Goal: Transaction & Acquisition: Purchase product/service

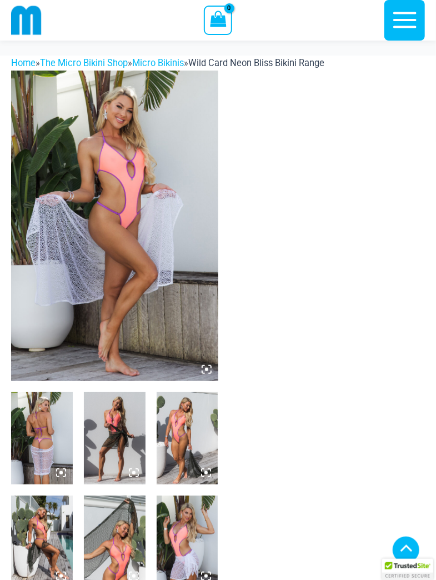
scroll to position [538, 0]
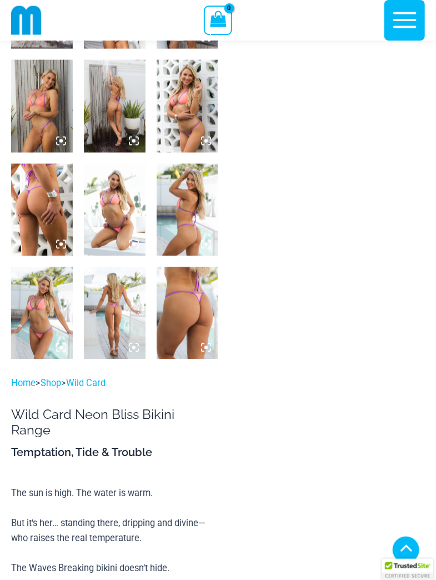
click at [193, 319] on img at bounding box center [188, 313] width 62 height 92
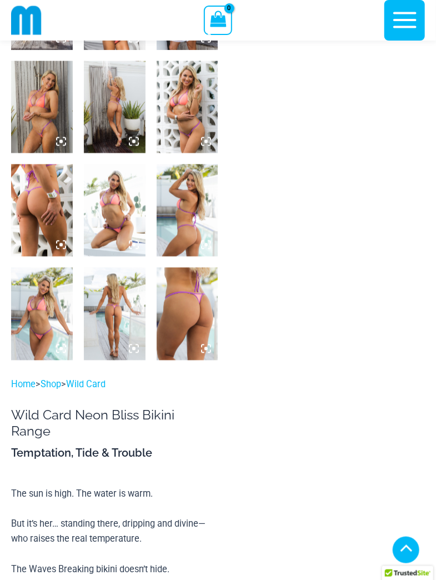
scroll to position [526, 0]
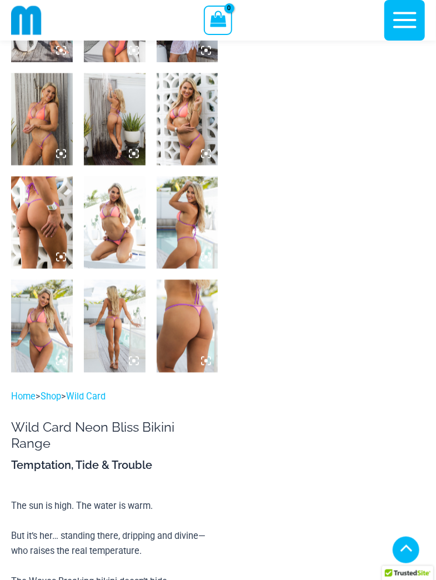
click at [197, 323] on img at bounding box center [188, 326] width 62 height 92
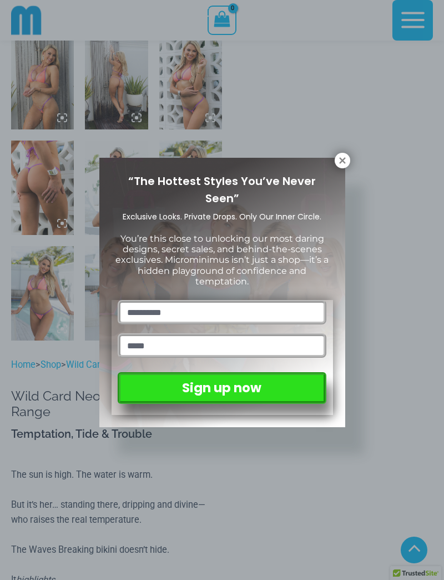
scroll to position [533, 0]
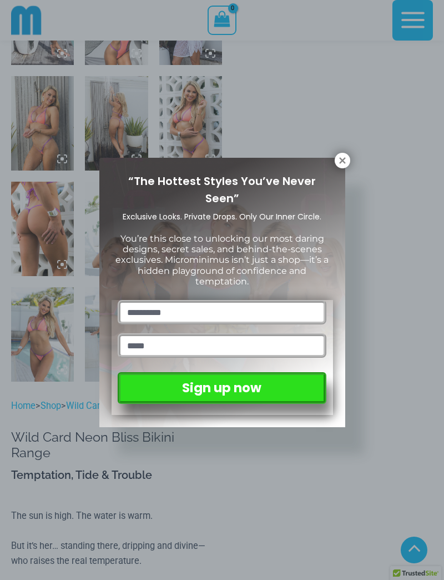
click at [343, 163] on icon at bounding box center [343, 160] width 10 height 10
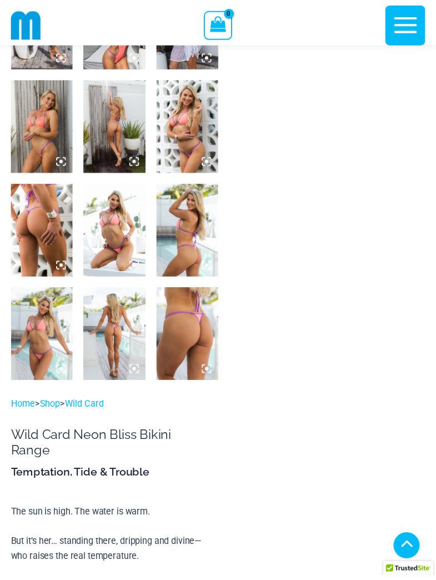
scroll to position [524, 0]
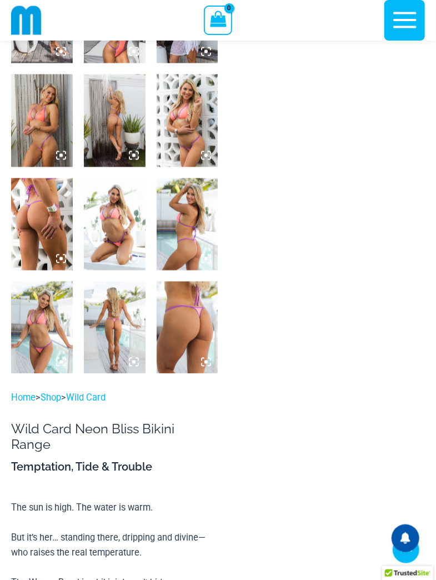
click at [196, 336] on img at bounding box center [188, 327] width 62 height 92
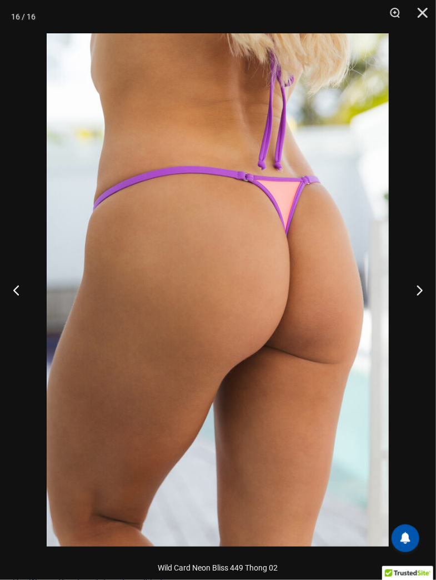
click at [31, 276] on button "Previous" at bounding box center [21, 290] width 42 height 56
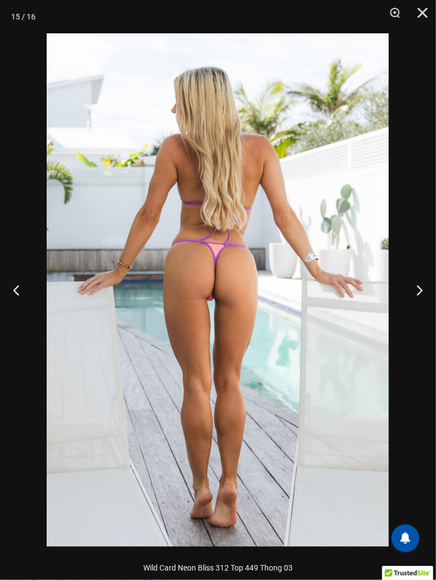
click at [17, 282] on button "Previous" at bounding box center [21, 290] width 42 height 56
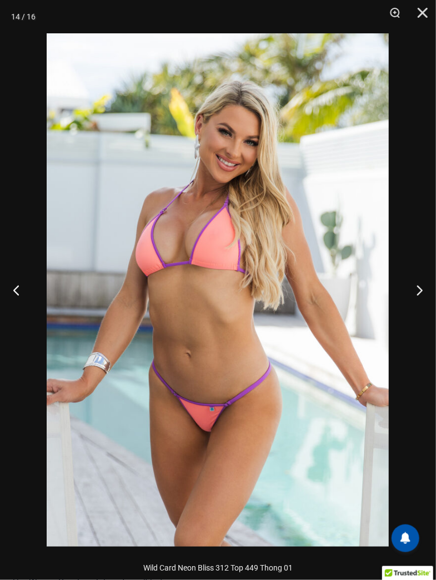
click at [16, 288] on button "Previous" at bounding box center [21, 290] width 42 height 56
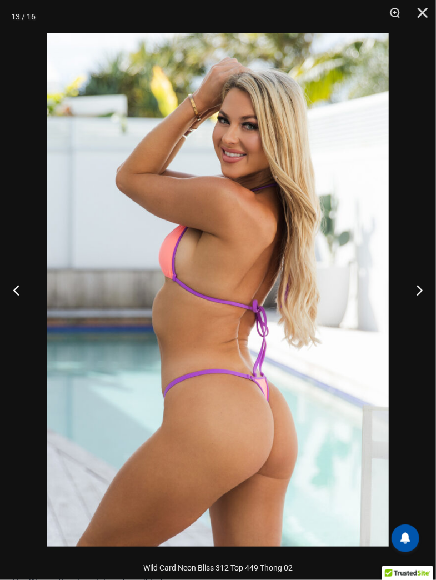
click at [18, 299] on button "Previous" at bounding box center [21, 290] width 42 height 56
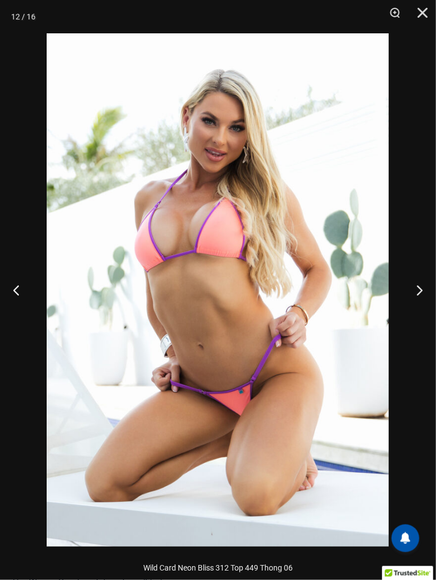
click at [17, 303] on button "Previous" at bounding box center [21, 290] width 42 height 56
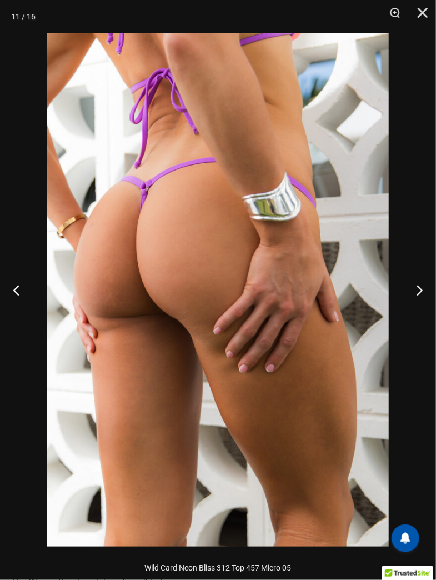
click at [22, 305] on button "Previous" at bounding box center [21, 290] width 42 height 56
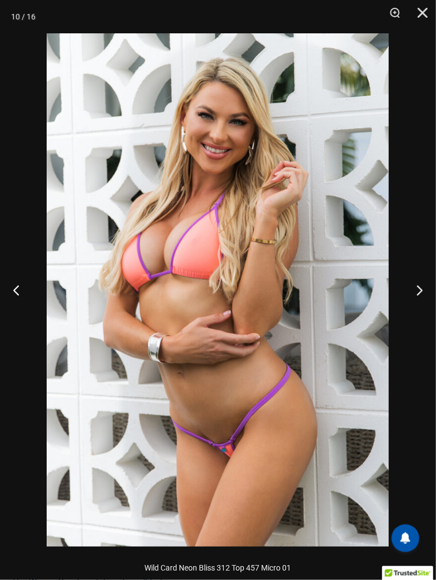
click at [22, 306] on button "Previous" at bounding box center [21, 290] width 42 height 56
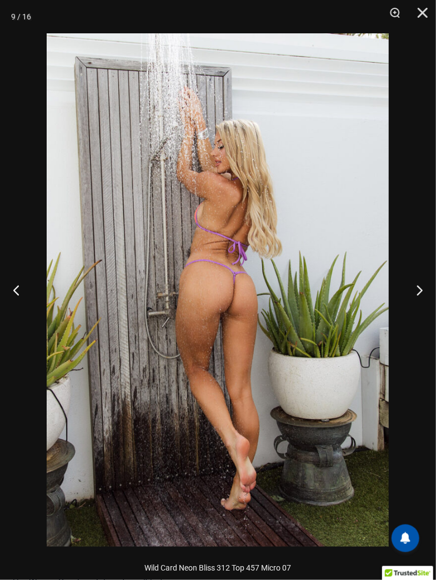
click at [21, 308] on button "Previous" at bounding box center [21, 290] width 42 height 56
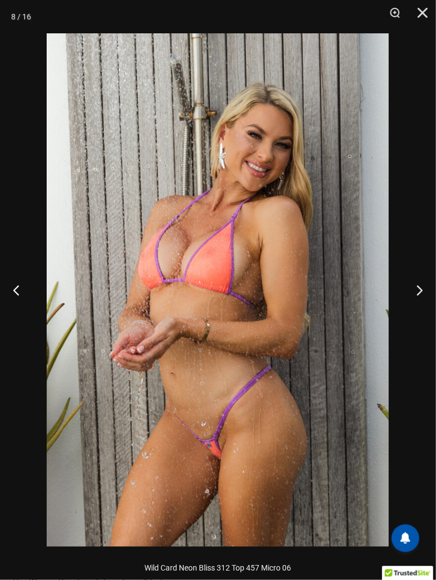
click at [23, 311] on button "Previous" at bounding box center [21, 290] width 42 height 56
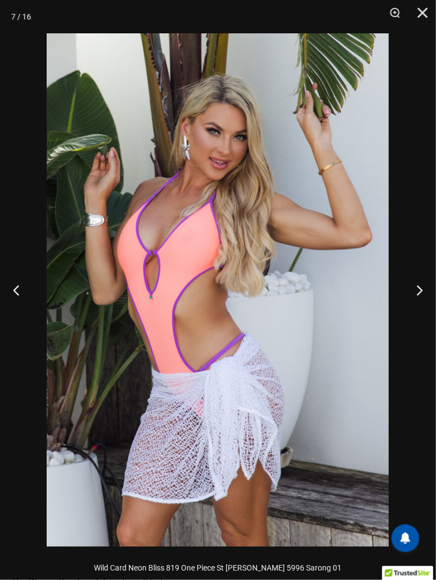
click at [22, 310] on button "Previous" at bounding box center [21, 290] width 42 height 56
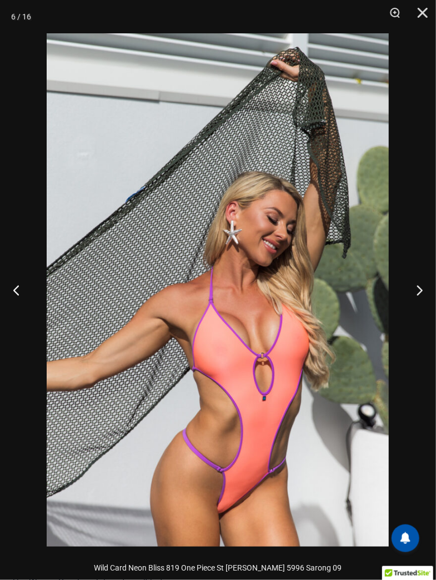
click at [22, 300] on button "Previous" at bounding box center [21, 290] width 42 height 56
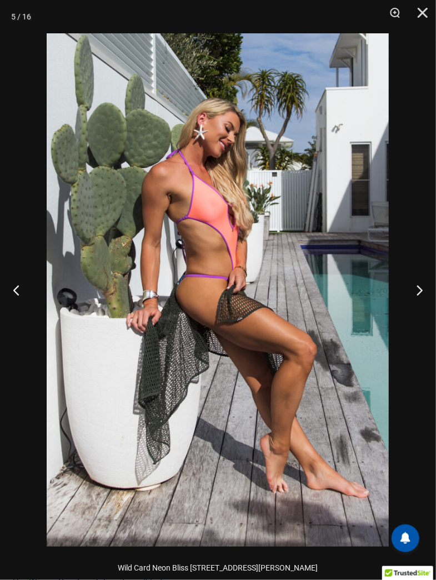
click at [27, 295] on button "Previous" at bounding box center [21, 290] width 42 height 56
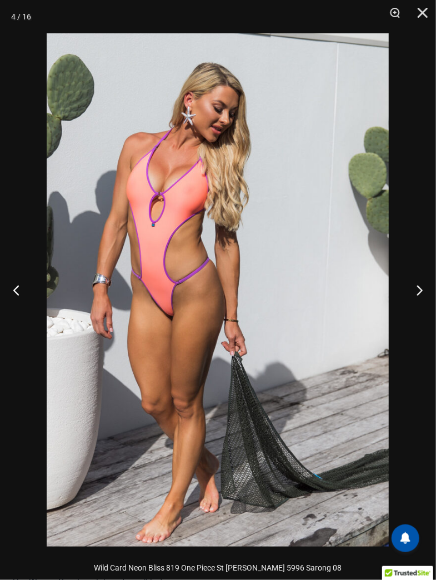
click at [26, 295] on button "Previous" at bounding box center [21, 290] width 42 height 56
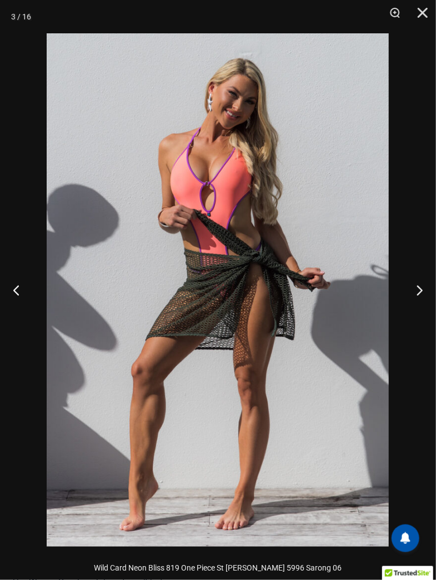
click at [18, 294] on button "Previous" at bounding box center [21, 290] width 42 height 56
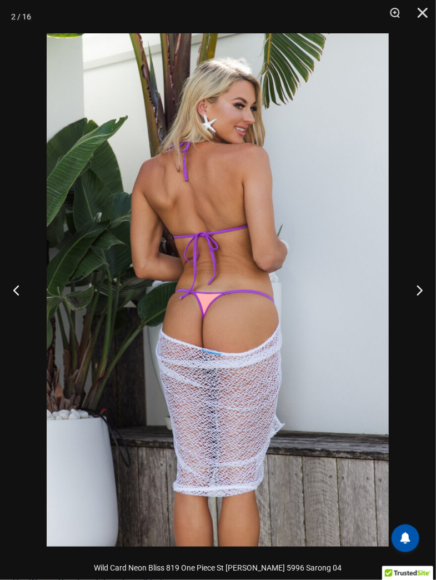
click at [19, 296] on button "Previous" at bounding box center [21, 290] width 42 height 56
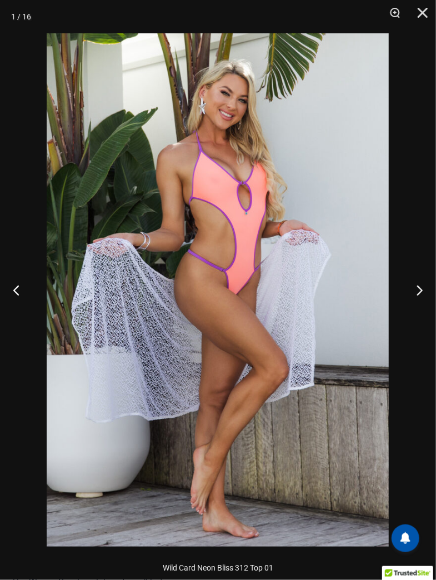
click at [18, 296] on button "Previous" at bounding box center [21, 290] width 42 height 56
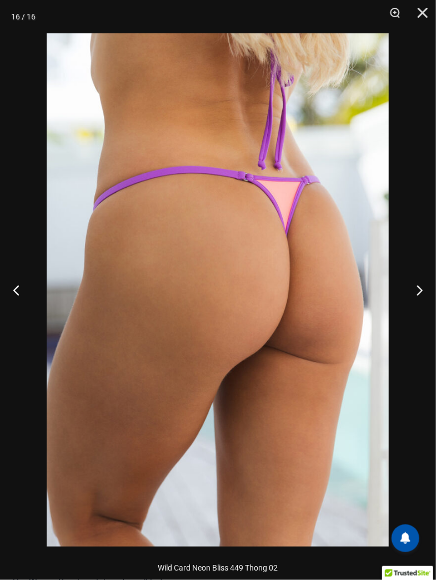
click at [19, 295] on button "Previous" at bounding box center [21, 290] width 42 height 56
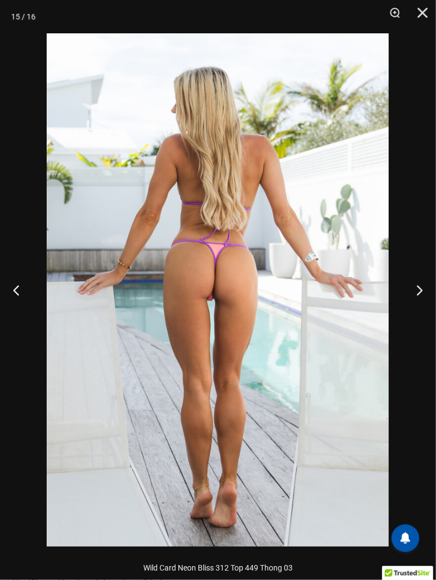
click at [20, 298] on button "Previous" at bounding box center [21, 290] width 42 height 56
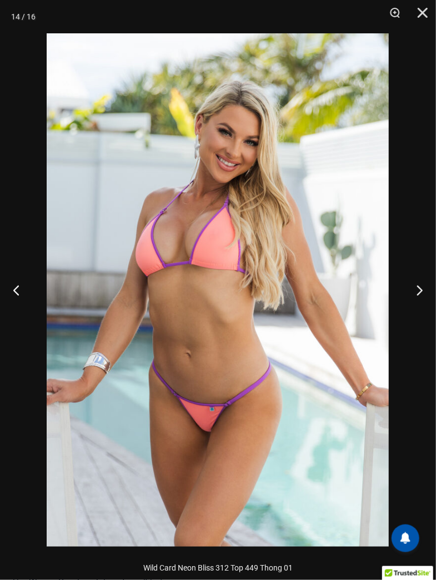
click at [20, 296] on button "Previous" at bounding box center [21, 290] width 42 height 56
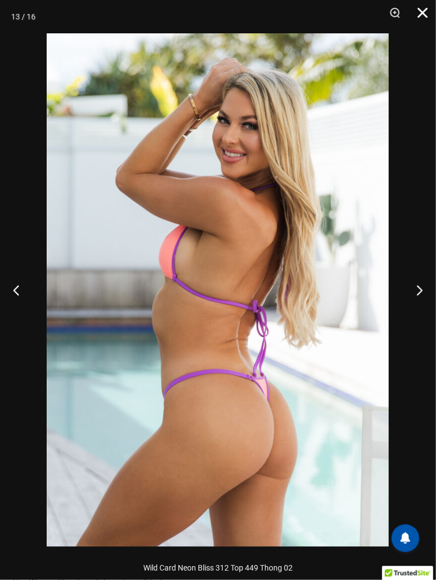
click at [427, 17] on button "Close" at bounding box center [419, 16] width 28 height 33
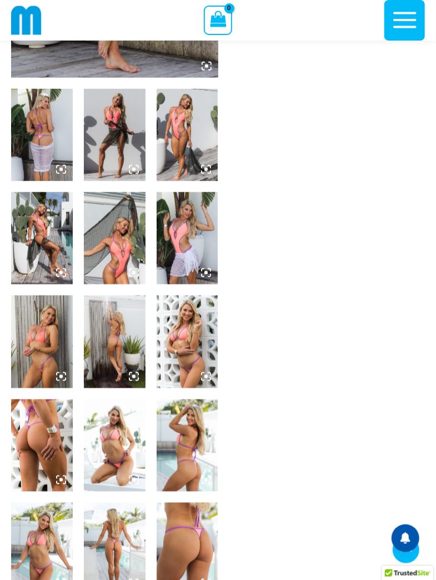
scroll to position [302, 0]
